Goal: Navigation & Orientation: Understand site structure

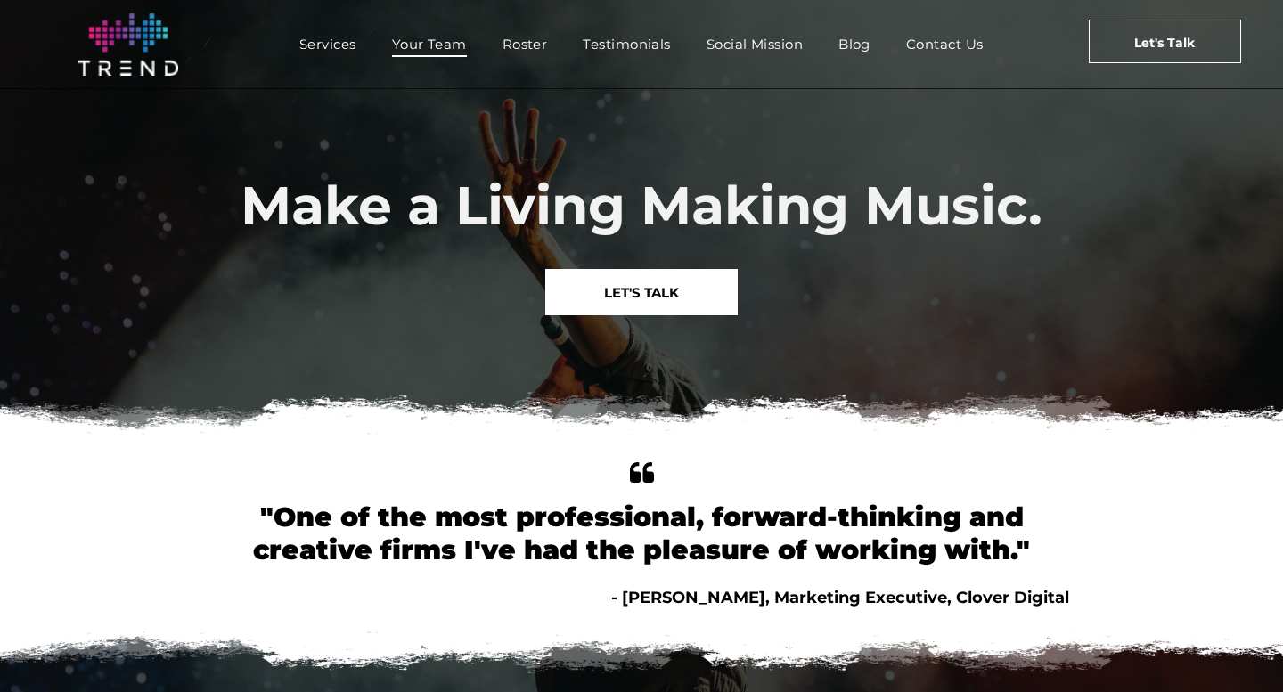
click at [438, 45] on span "Your Team" at bounding box center [429, 44] width 75 height 26
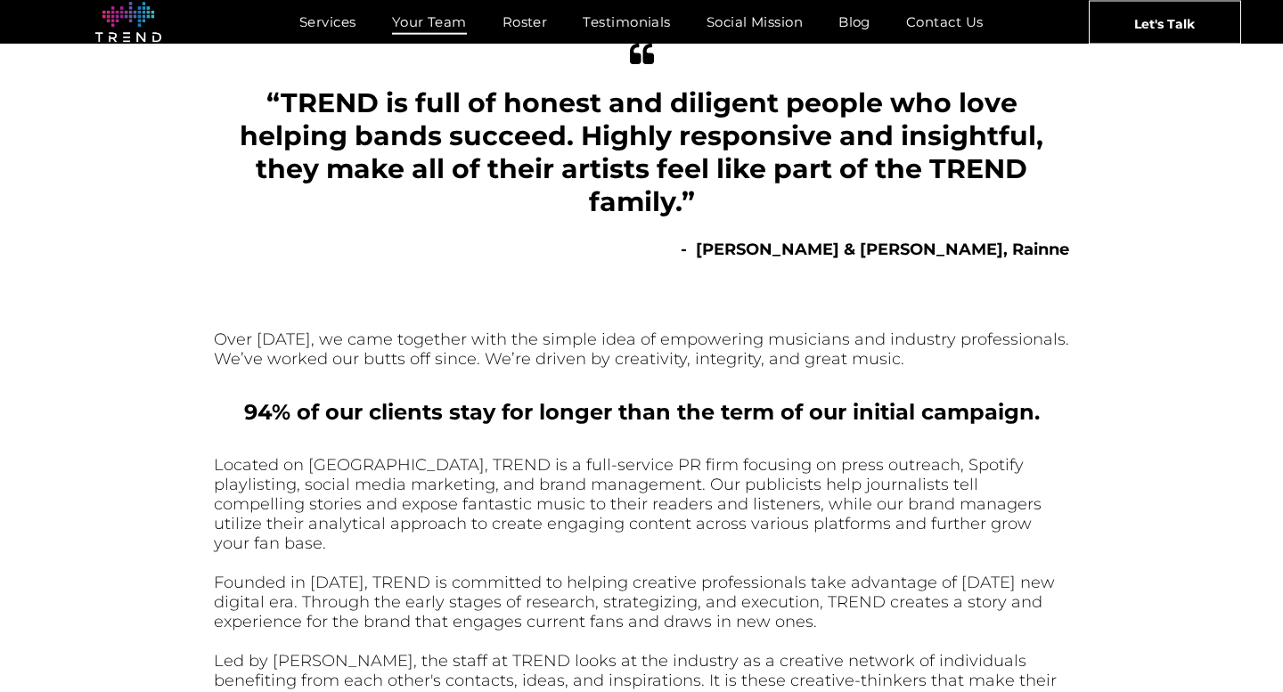
scroll to position [188, 0]
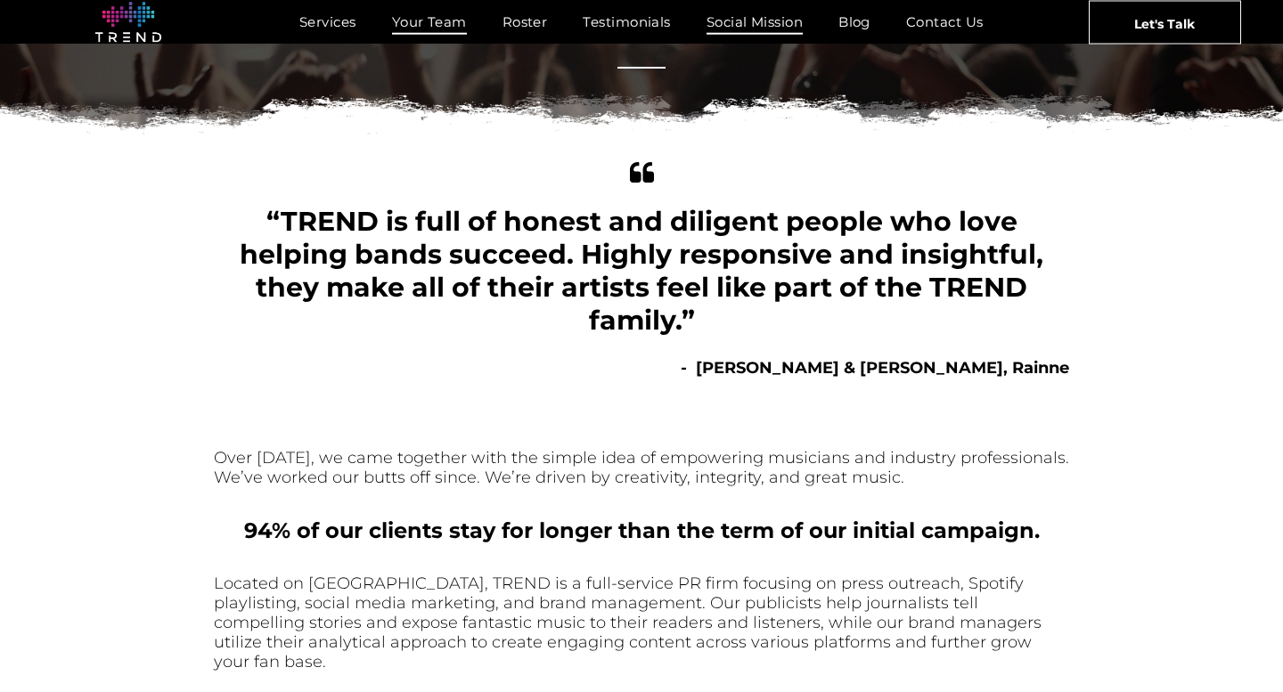
click at [731, 20] on span "Social Mission" at bounding box center [755, 22] width 96 height 26
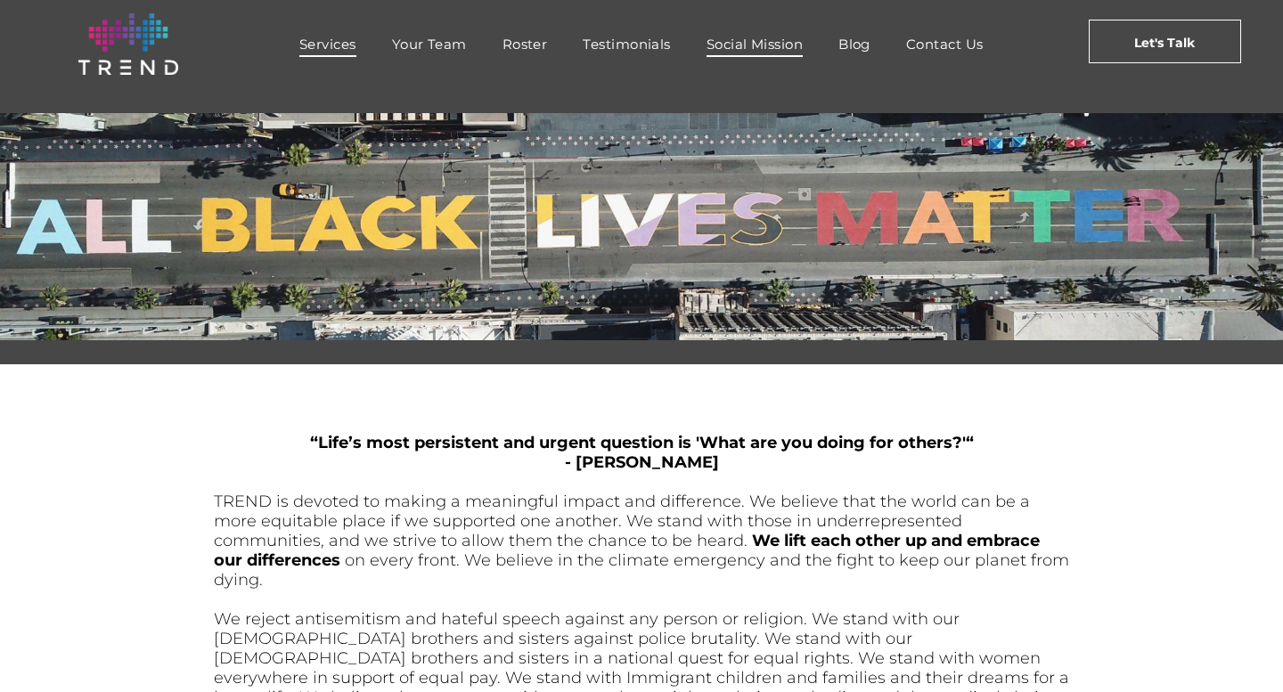
click at [348, 44] on span "Services" at bounding box center [327, 44] width 57 height 26
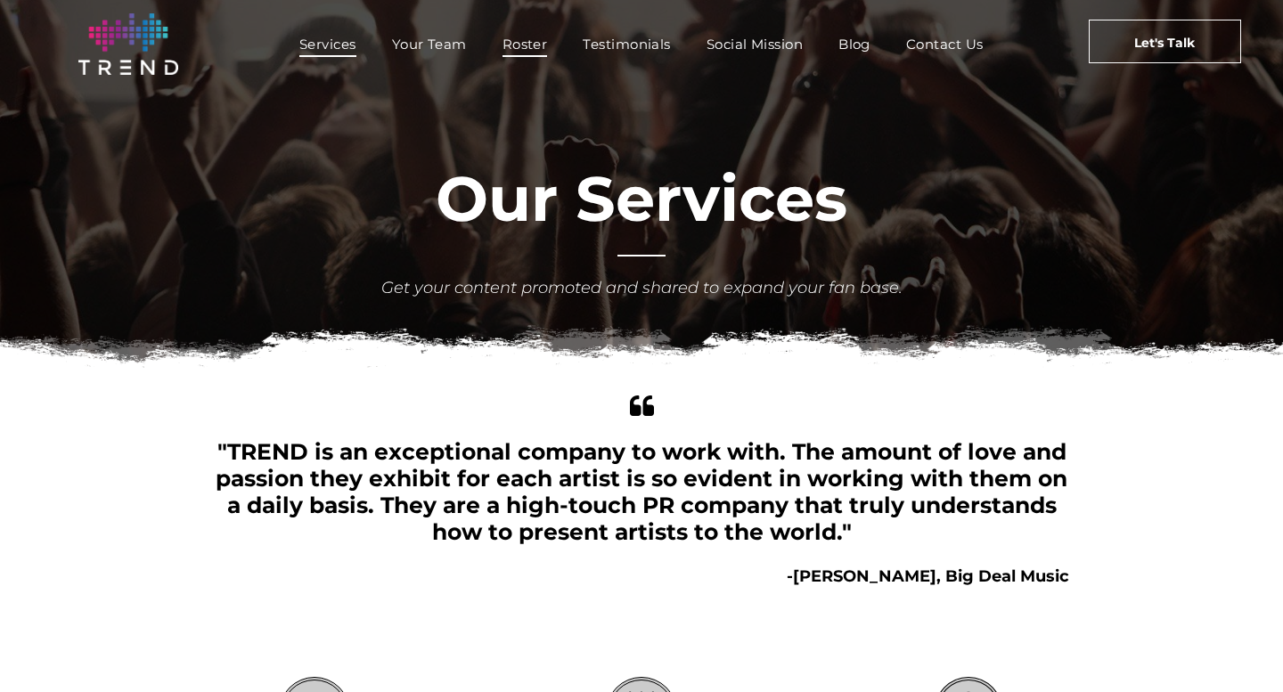
click at [524, 44] on span "Roster" at bounding box center [525, 44] width 45 height 26
